Goal: Understand process/instructions: Learn how to perform a task or action

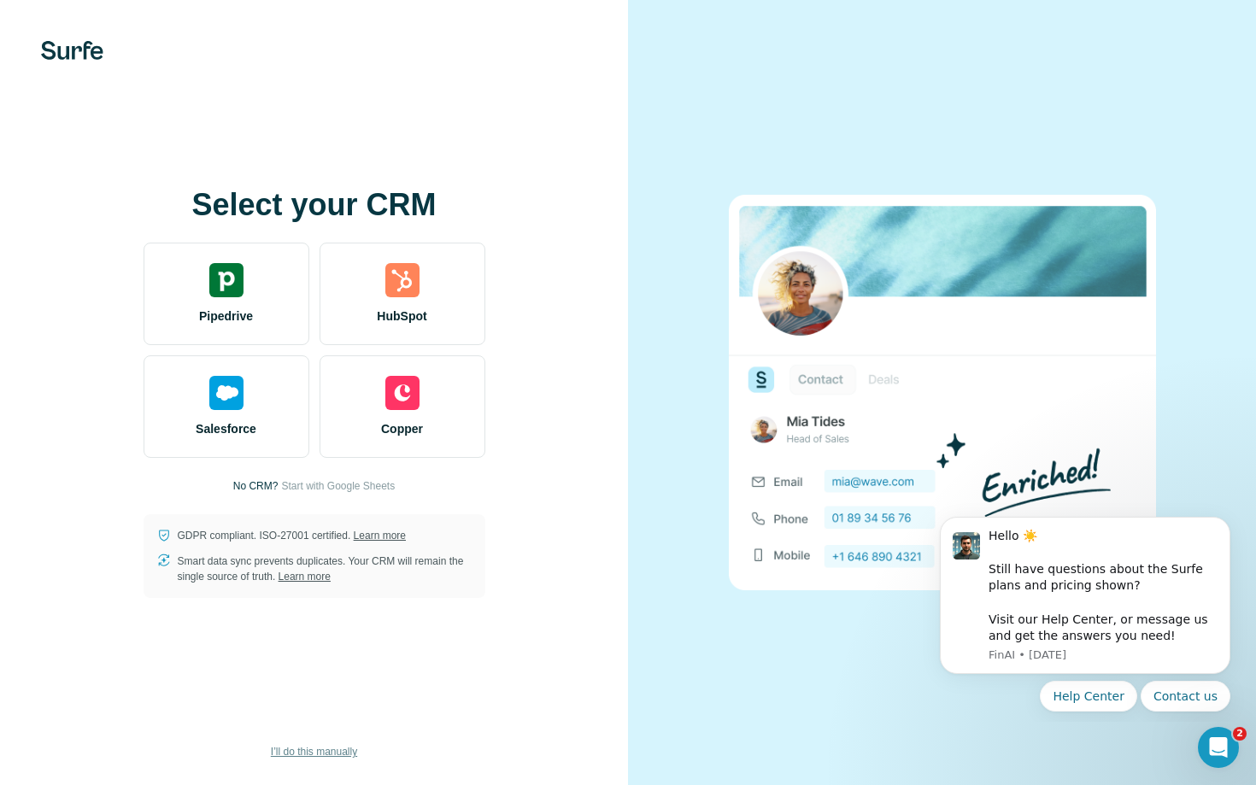
click at [309, 753] on span "I’ll do this manually" at bounding box center [314, 751] width 86 height 15
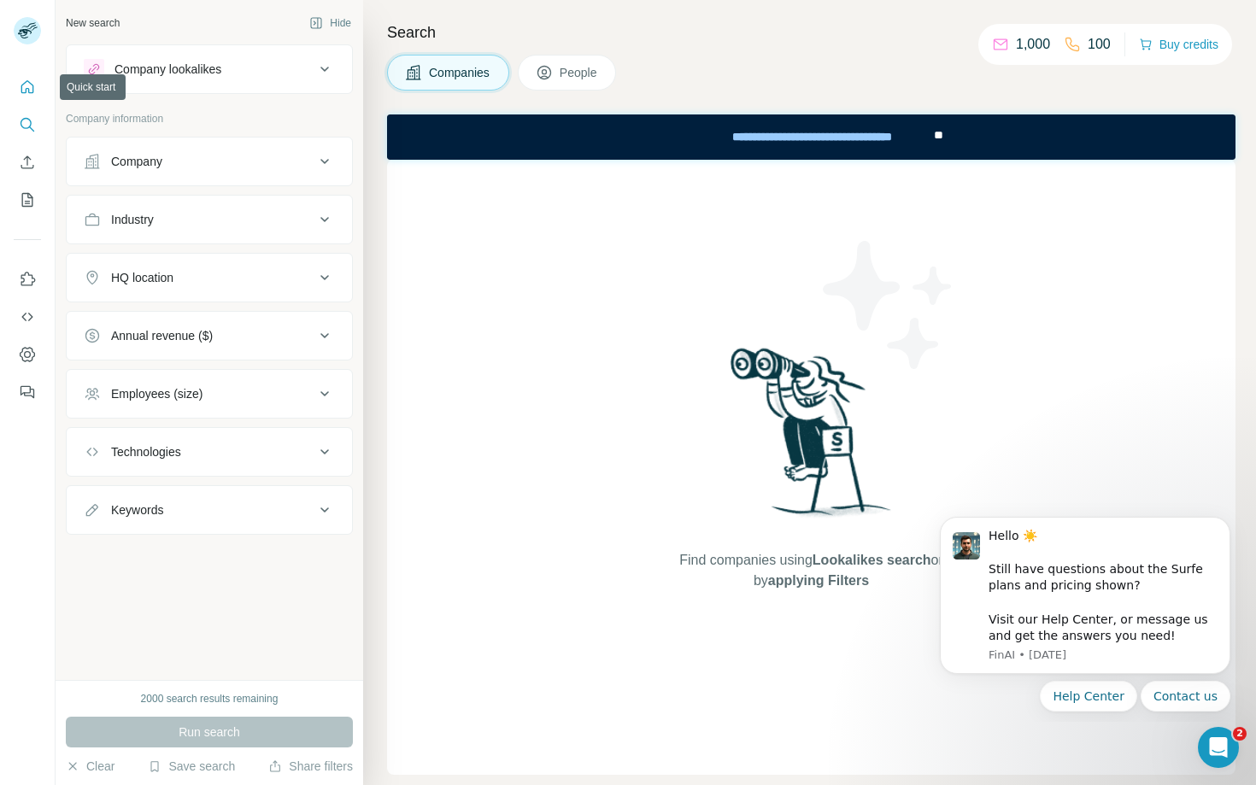
click at [32, 91] on icon "Quick start" at bounding box center [27, 86] width 13 height 13
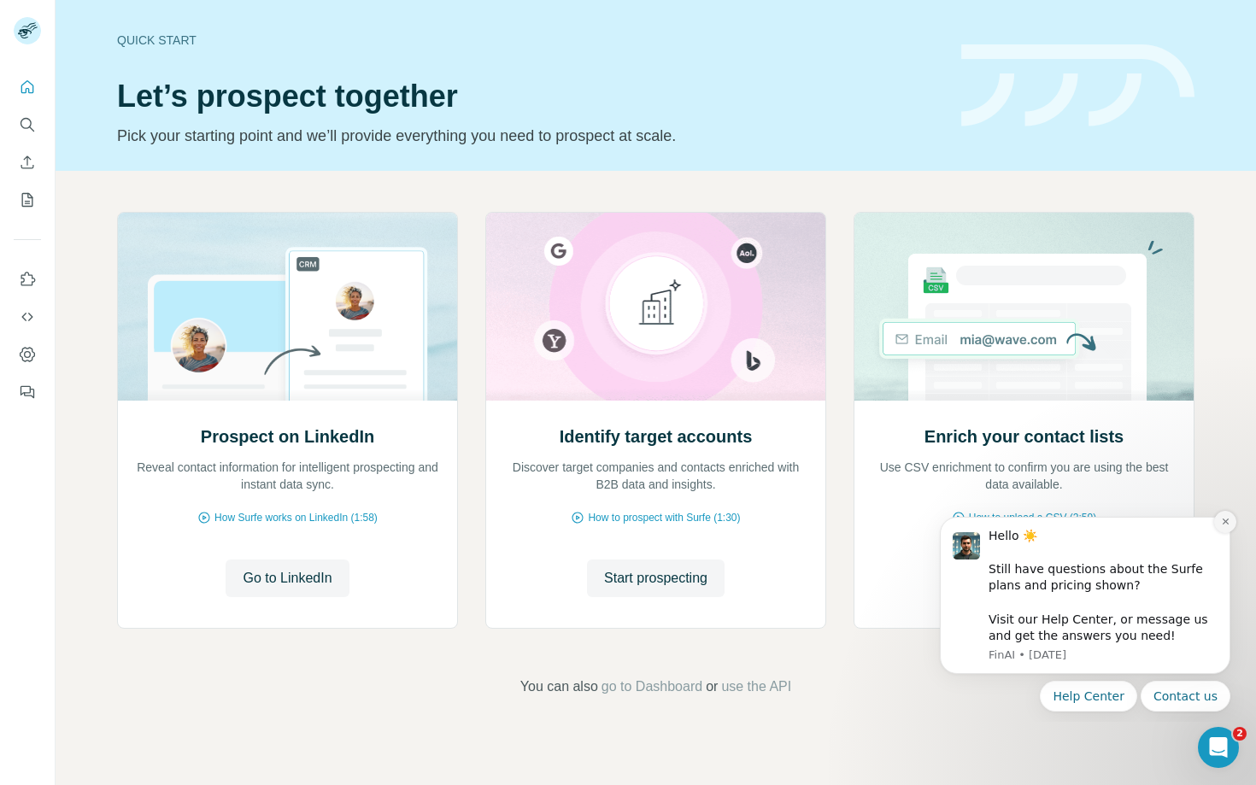
click at [1221, 526] on icon "Dismiss notification" at bounding box center [1225, 521] width 9 height 9
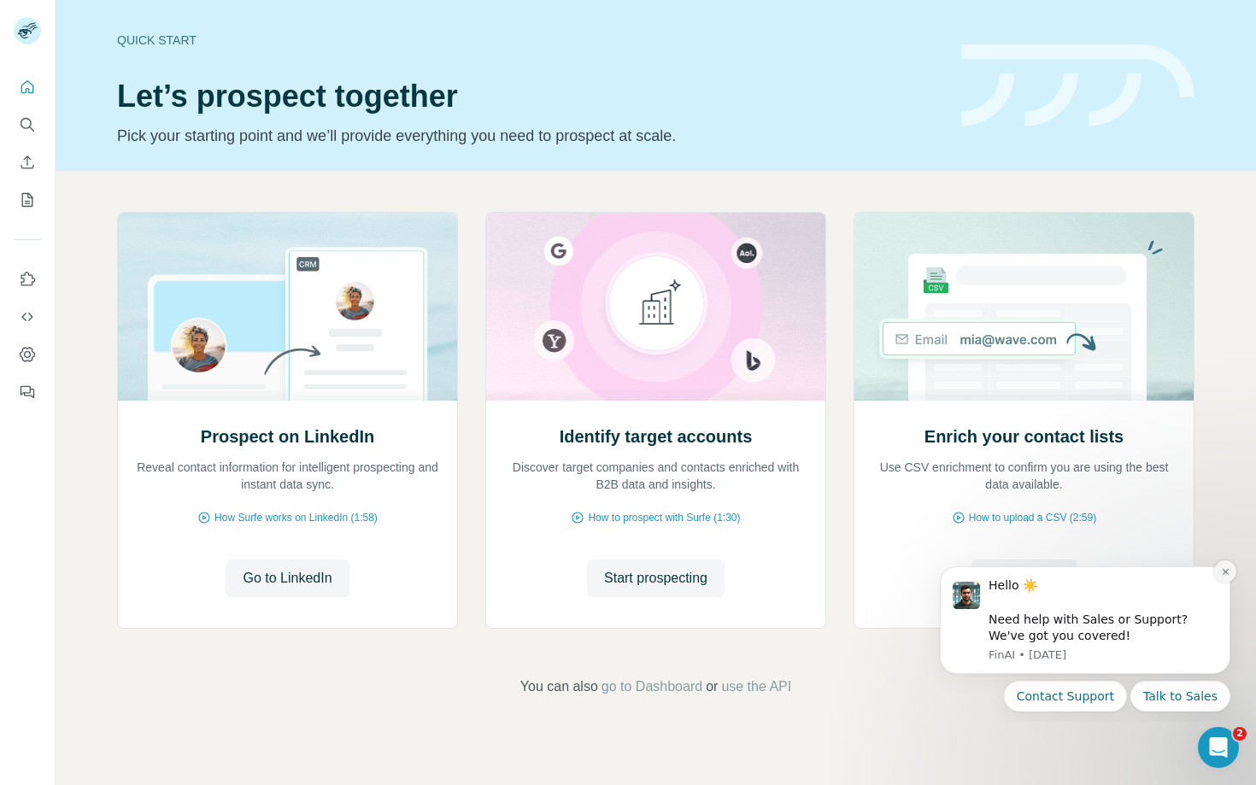
click at [1223, 572] on icon "Dismiss notification" at bounding box center [1225, 571] width 9 height 9
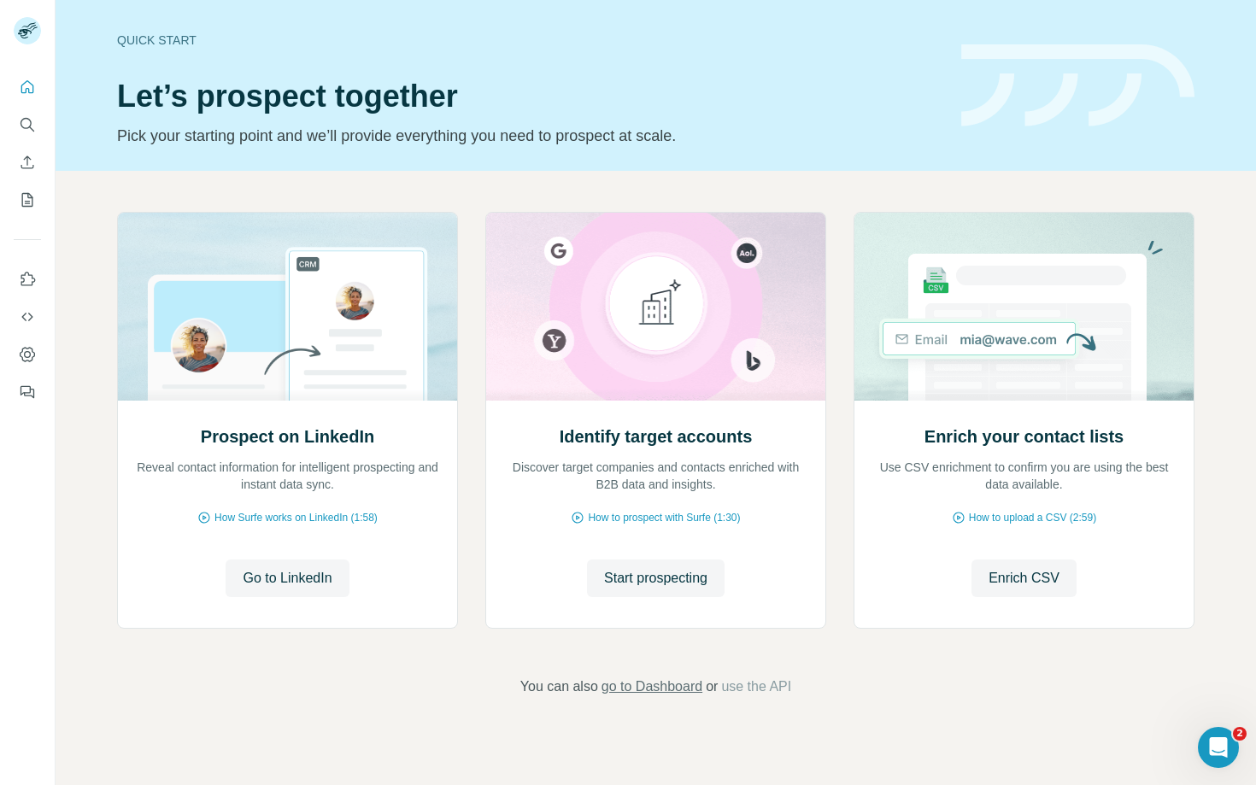
click at [632, 694] on span "go to Dashboard" at bounding box center [652, 687] width 101 height 21
